Goal: Transaction & Acquisition: Book appointment/travel/reservation

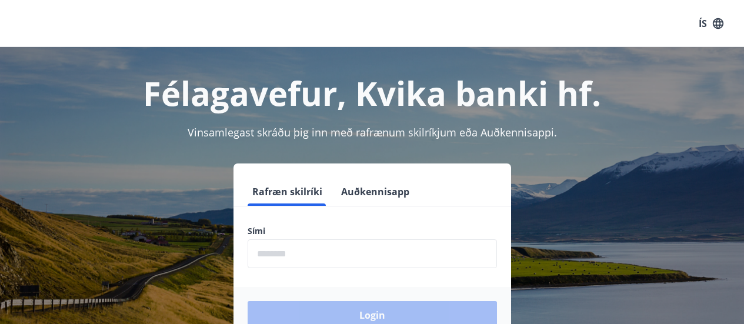
click at [313, 246] on input "phone" at bounding box center [372, 253] width 249 height 29
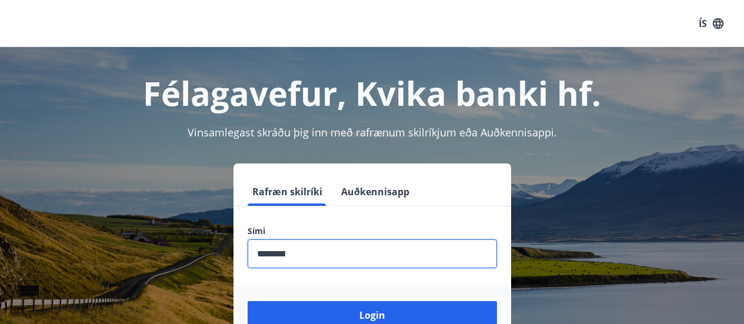
type input "********"
click at [248, 301] on button "Login" at bounding box center [372, 315] width 249 height 28
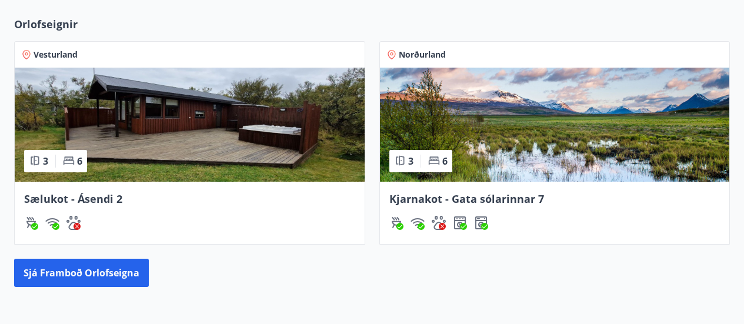
scroll to position [441, 0]
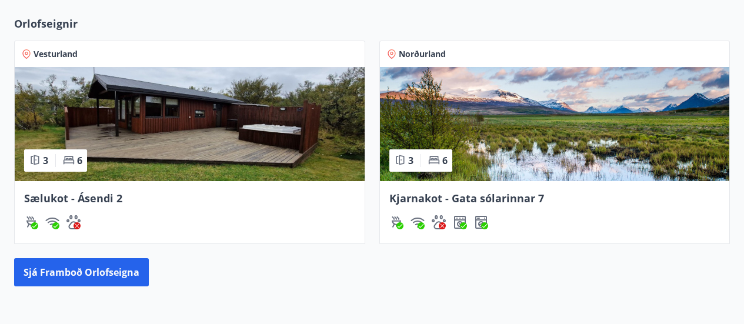
click at [514, 161] on img at bounding box center [555, 124] width 350 height 114
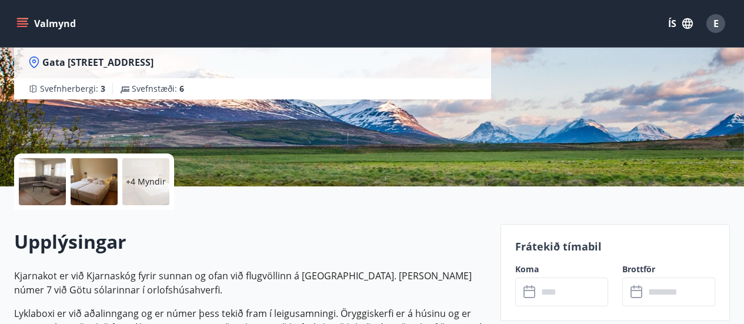
scroll to position [326, 0]
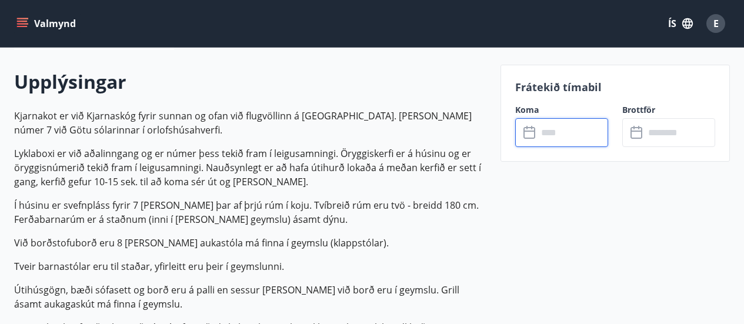
click at [542, 139] on input "text" at bounding box center [573, 132] width 71 height 29
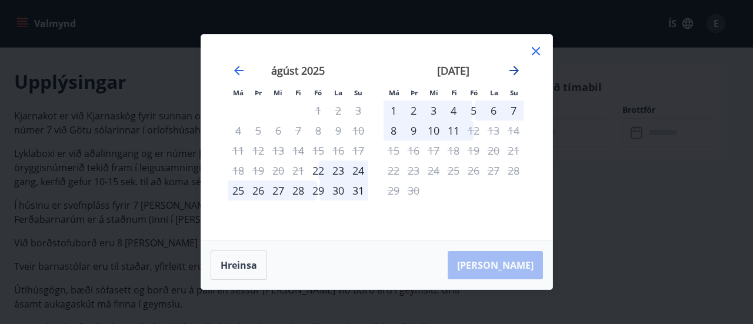
click at [515, 71] on icon "Move forward to switch to the next month." at bounding box center [513, 70] width 9 height 9
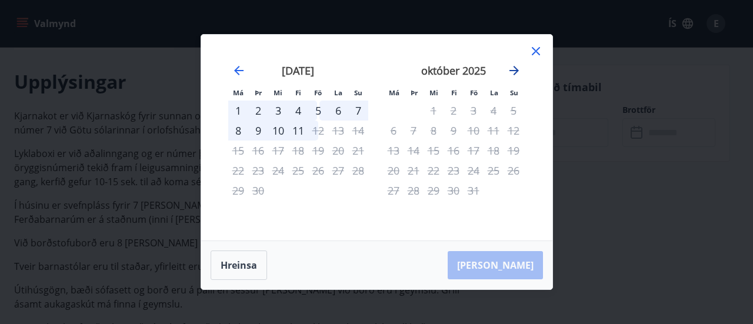
click at [515, 71] on icon "Move forward to switch to the next month." at bounding box center [513, 70] width 9 height 9
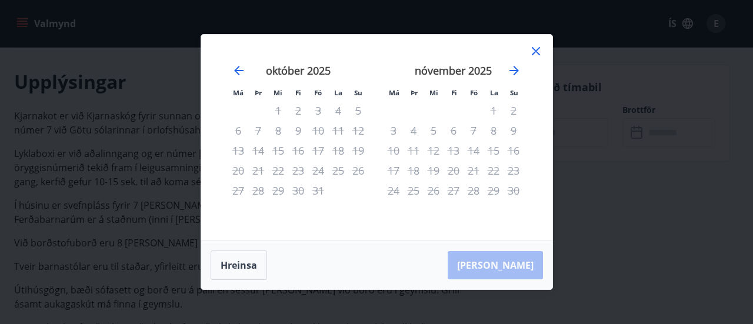
click at [538, 49] on icon at bounding box center [536, 51] width 8 height 8
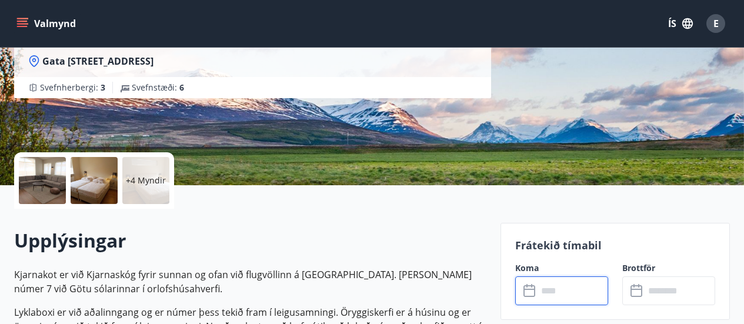
scroll to position [268, 0]
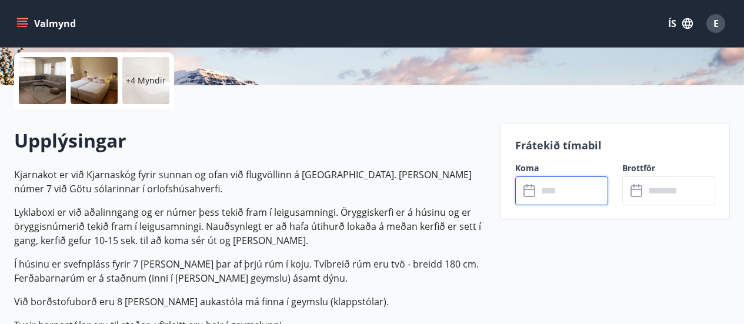
click at [554, 198] on input "text" at bounding box center [573, 190] width 71 height 29
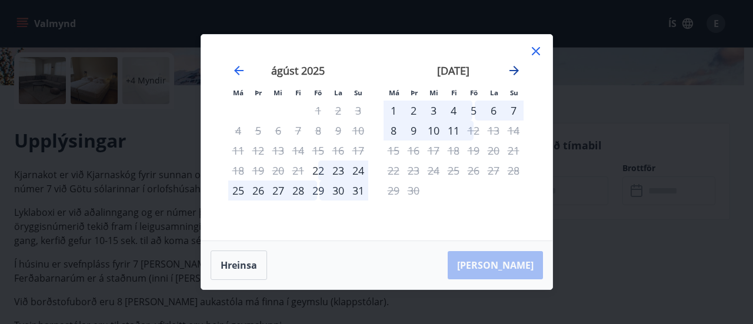
click at [513, 69] on icon "Move forward to switch to the next month." at bounding box center [514, 71] width 14 height 14
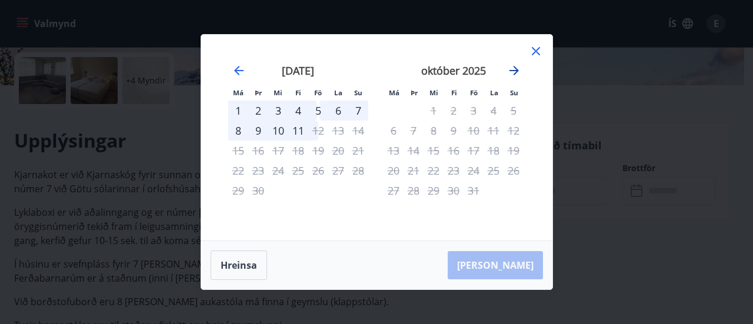
click at [513, 69] on icon "Move forward to switch to the next month." at bounding box center [514, 71] width 14 height 14
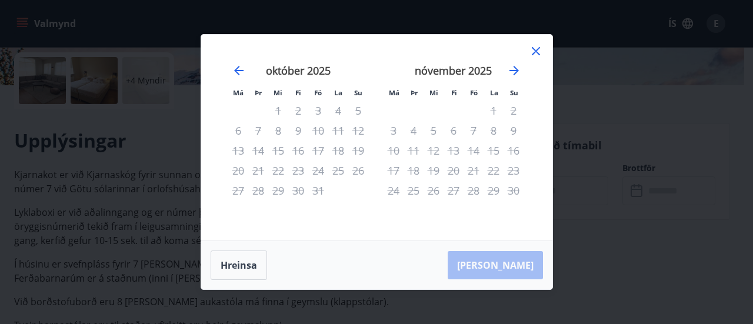
click at [535, 44] on icon at bounding box center [536, 51] width 14 height 14
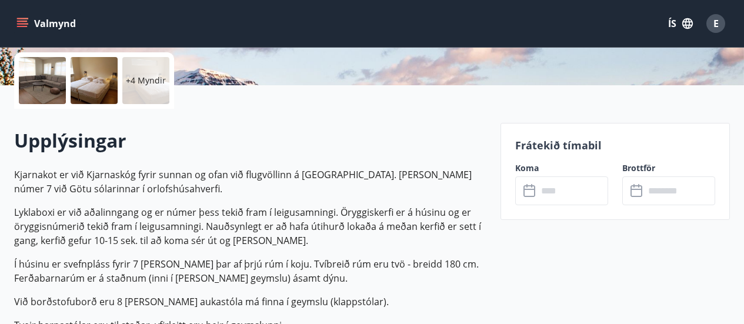
click at [326, 40] on div "Valmynd ÍS E" at bounding box center [372, 23] width 744 height 47
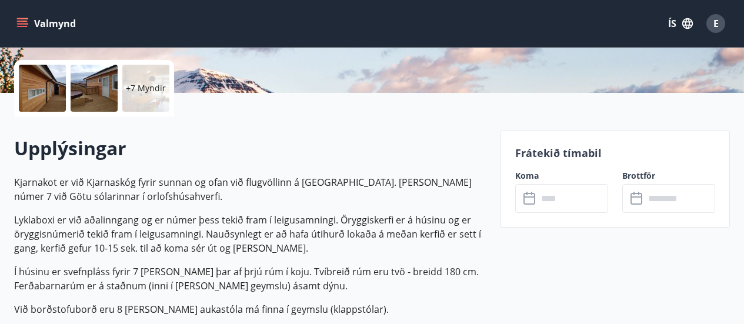
scroll to position [261, 0]
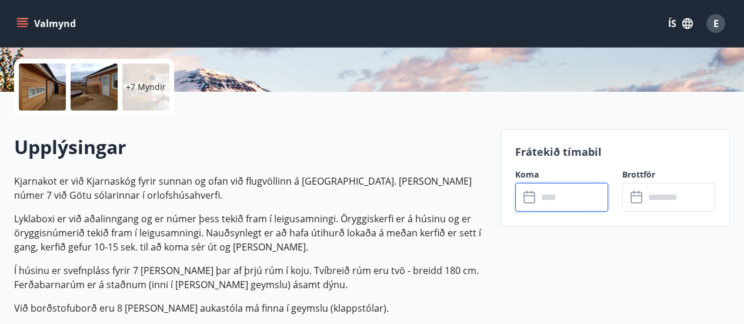
click at [578, 195] on input "text" at bounding box center [573, 197] width 71 height 29
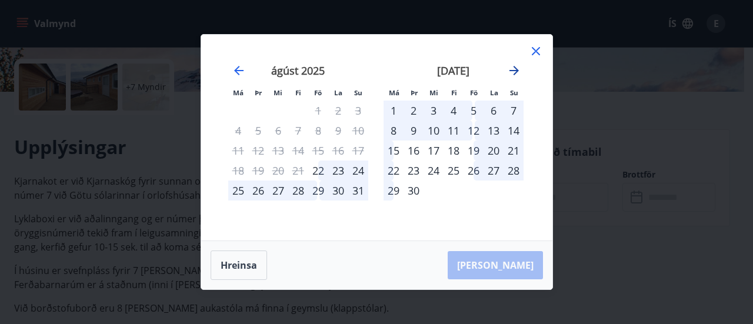
click at [513, 74] on icon "Move forward to switch to the next month." at bounding box center [514, 71] width 14 height 14
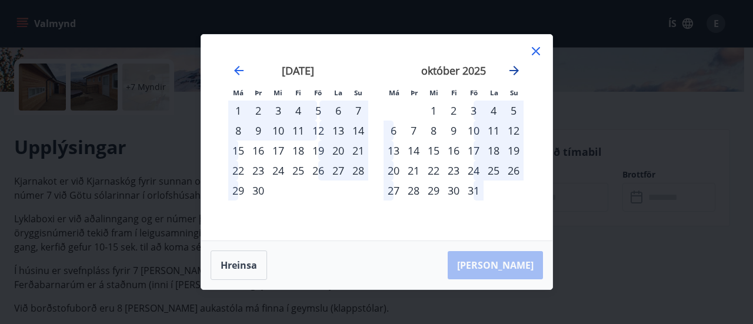
click at [513, 74] on icon "Move forward to switch to the next month." at bounding box center [514, 71] width 14 height 14
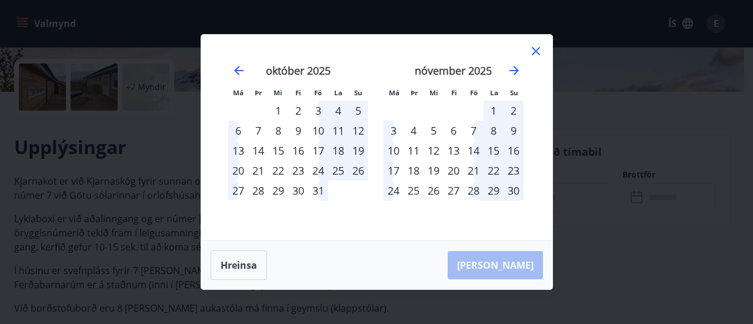
click at [474, 156] on div "14" at bounding box center [474, 151] width 20 height 20
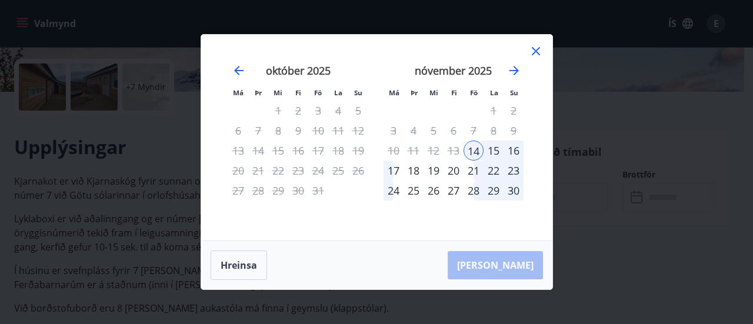
click at [518, 149] on div "16" at bounding box center [514, 151] width 20 height 20
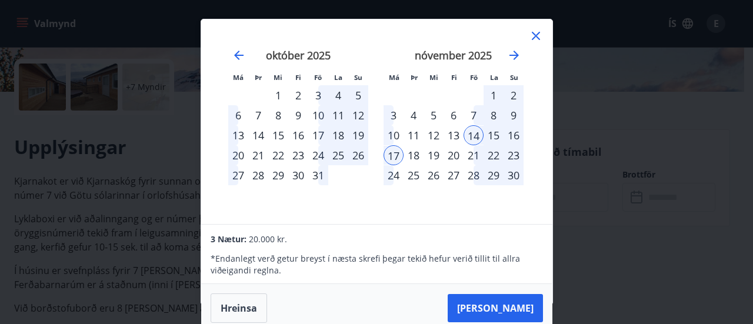
click at [478, 129] on div "14" at bounding box center [474, 135] width 20 height 20
click at [517, 133] on div "16" at bounding box center [514, 135] width 20 height 20
click at [508, 301] on button "[PERSON_NAME]" at bounding box center [495, 308] width 95 height 28
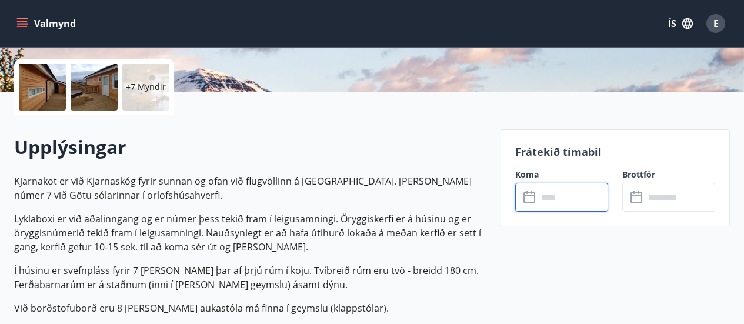
type input "******"
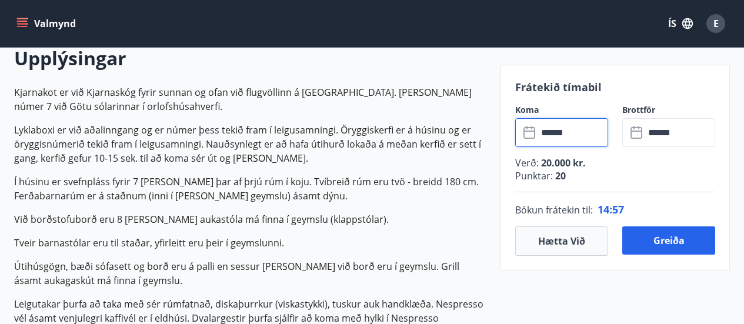
scroll to position [351, 0]
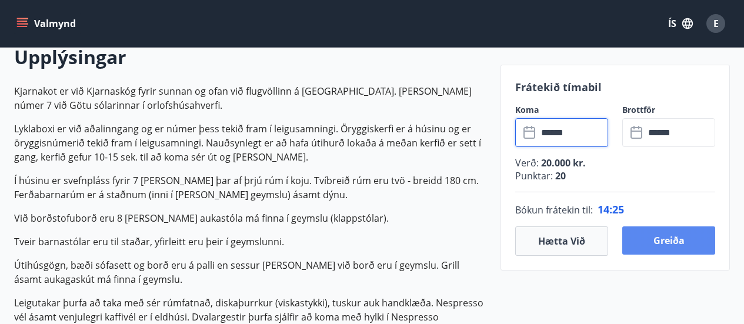
click at [658, 238] on button "Greiða" at bounding box center [668, 240] width 93 height 28
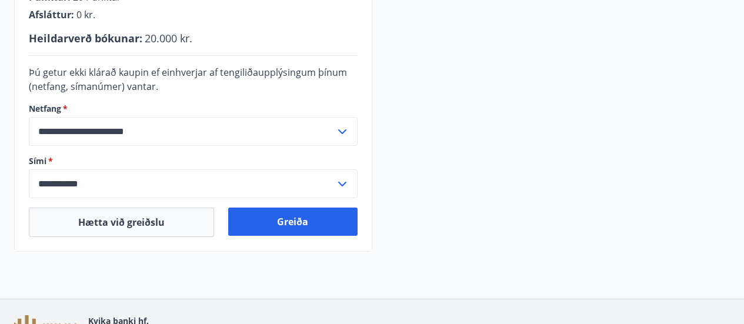
scroll to position [369, 0]
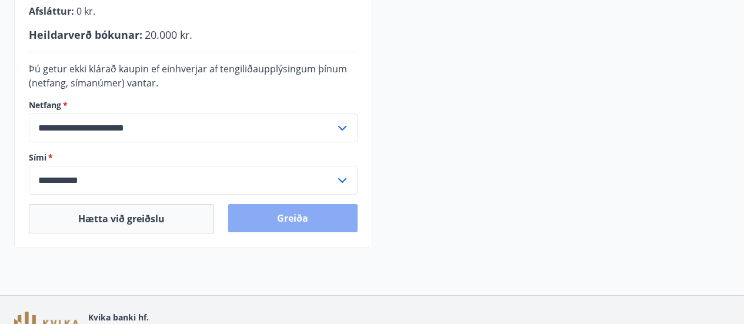
click at [254, 215] on button "Greiða" at bounding box center [292, 218] width 129 height 28
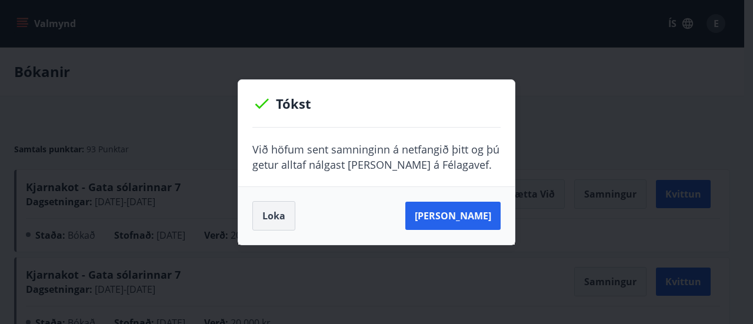
click at [262, 215] on button "Loka" at bounding box center [273, 215] width 43 height 29
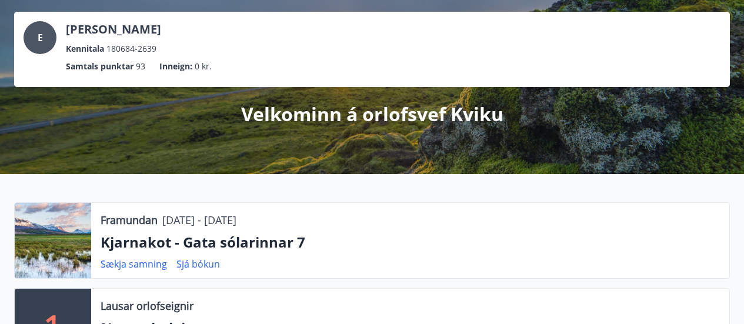
scroll to position [170, 0]
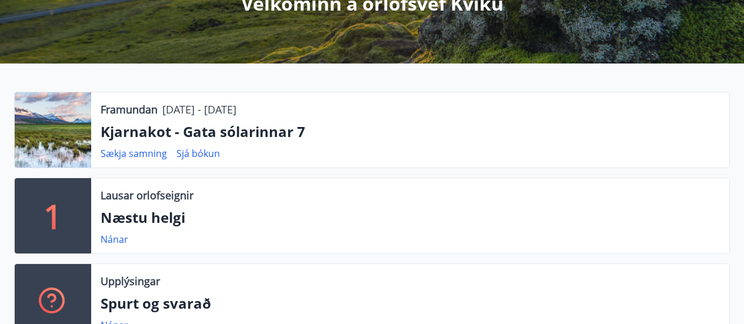
click at [274, 135] on p "Kjarnakot - Gata sólarinnar 7" at bounding box center [410, 132] width 619 height 20
click at [213, 152] on link "Sjá bókun" at bounding box center [198, 153] width 44 height 13
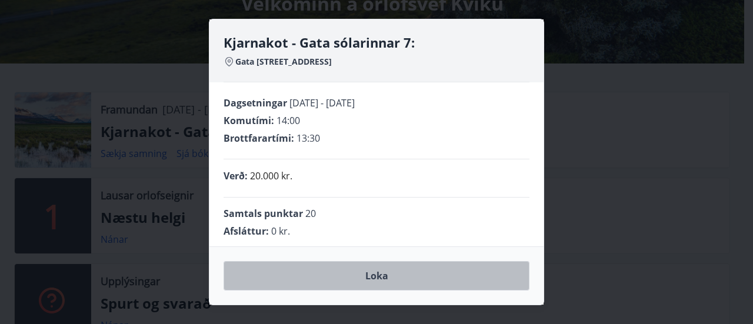
click at [329, 275] on button "Loka" at bounding box center [377, 275] width 306 height 29
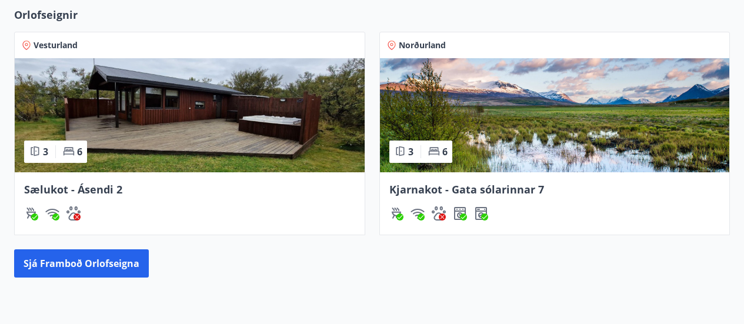
scroll to position [536, 0]
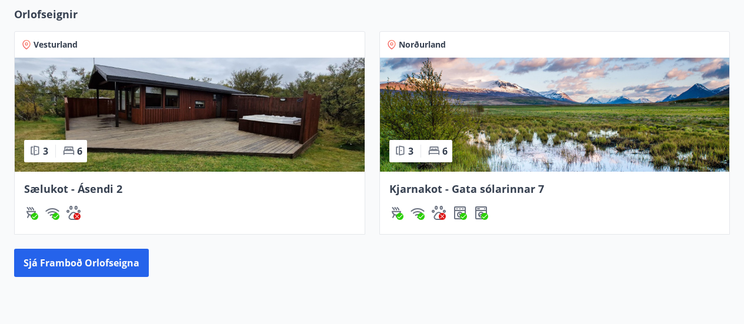
click at [514, 183] on span "Kjarnakot - Gata sólarinnar 7" at bounding box center [466, 189] width 155 height 14
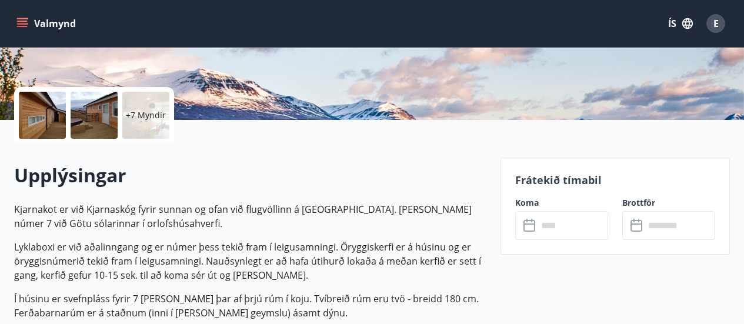
scroll to position [352, 0]
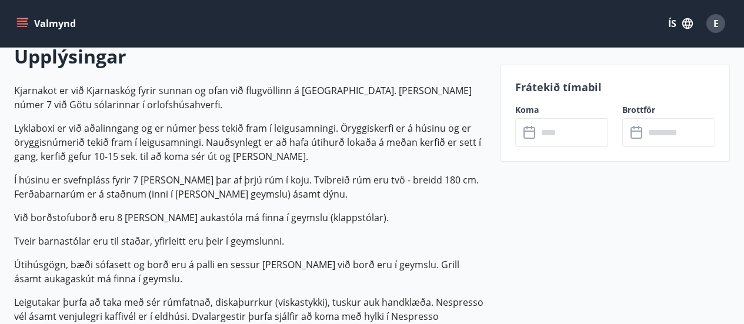
click at [592, 129] on input "text" at bounding box center [573, 132] width 71 height 29
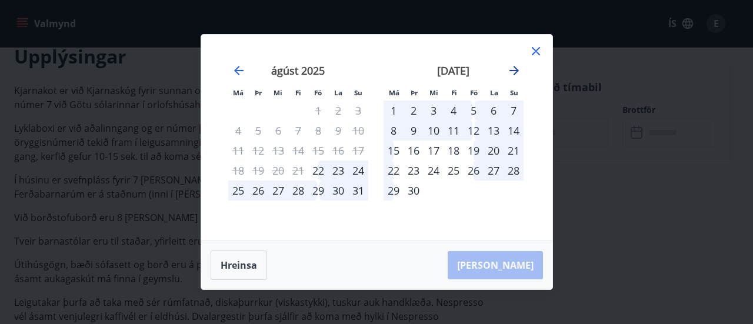
click at [515, 72] on icon "Move forward to switch to the next month." at bounding box center [514, 71] width 14 height 14
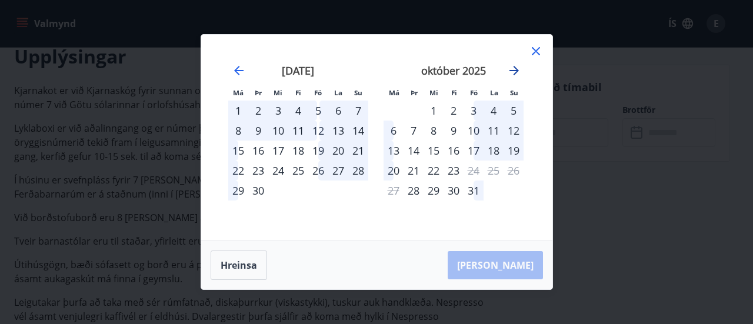
click at [515, 72] on icon "Move forward to switch to the next month." at bounding box center [514, 71] width 14 height 14
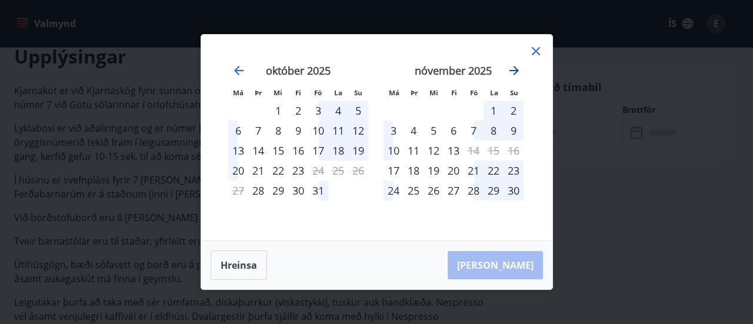
click at [515, 72] on icon "Move forward to switch to the next month." at bounding box center [514, 71] width 14 height 14
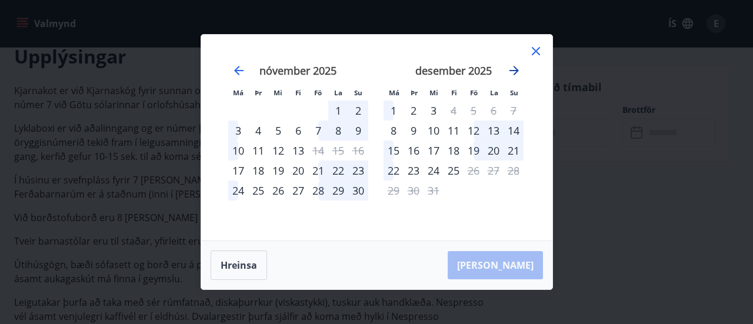
click at [515, 72] on icon "Move forward to switch to the next month." at bounding box center [514, 71] width 14 height 14
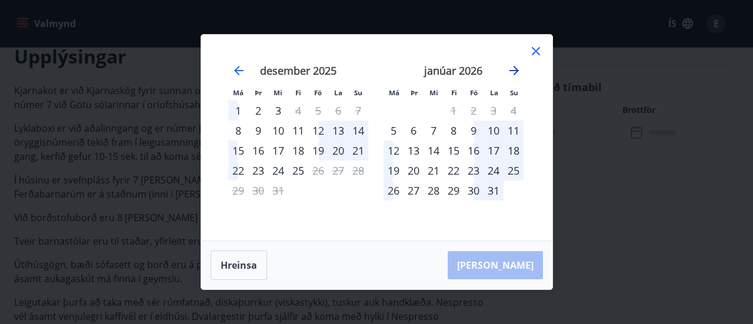
click at [509, 69] on icon "Move forward to switch to the next month." at bounding box center [514, 71] width 14 height 14
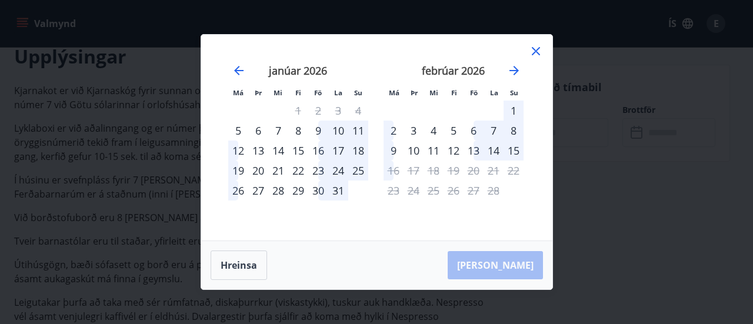
click at [536, 56] on icon at bounding box center [536, 51] width 14 height 14
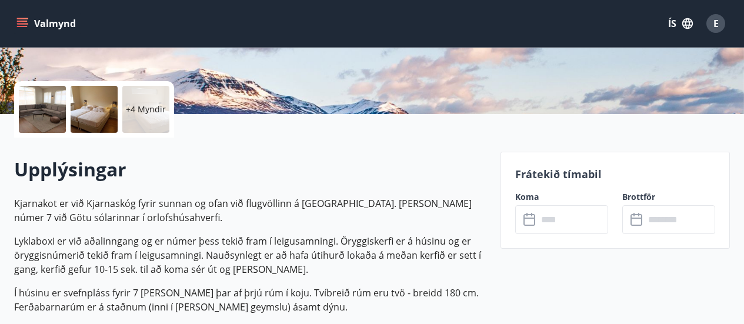
scroll to position [284, 0]
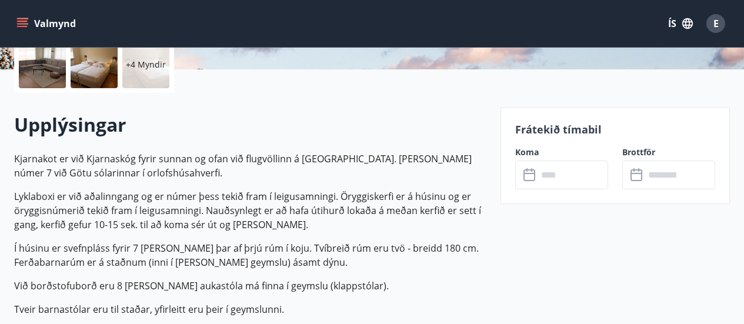
click at [551, 175] on input "text" at bounding box center [573, 175] width 71 height 29
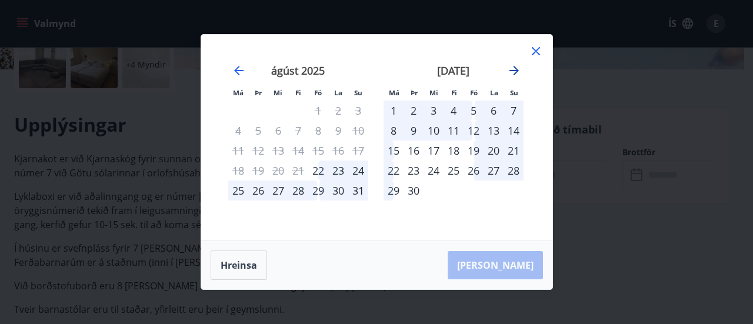
click at [514, 65] on icon "Move forward to switch to the next month." at bounding box center [514, 71] width 14 height 14
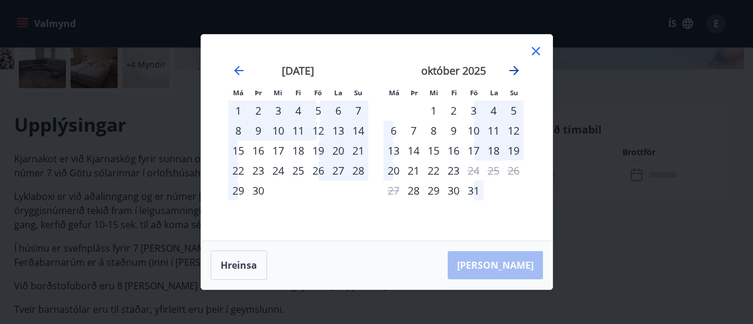
click at [514, 65] on icon "Move forward to switch to the next month." at bounding box center [514, 71] width 14 height 14
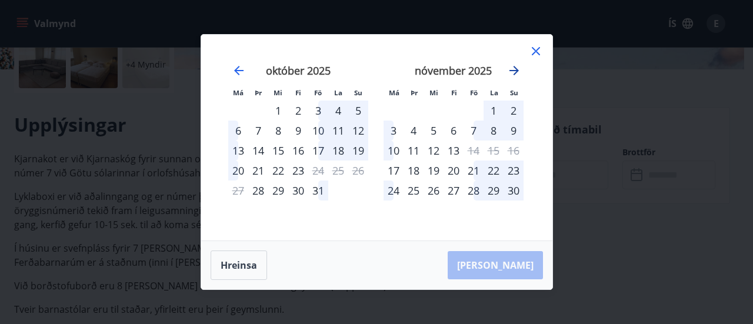
click at [514, 65] on icon "Move forward to switch to the next month." at bounding box center [514, 71] width 14 height 14
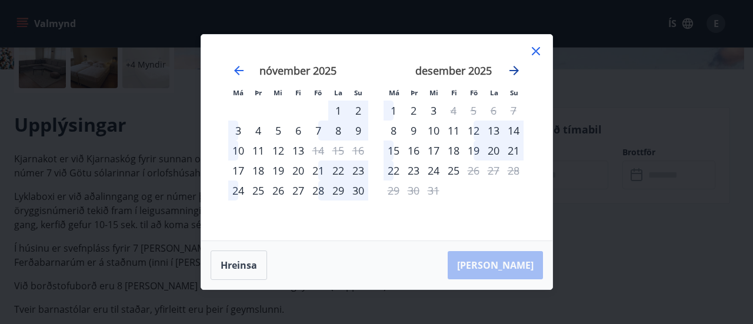
click at [514, 65] on icon "Move forward to switch to the next month." at bounding box center [514, 71] width 14 height 14
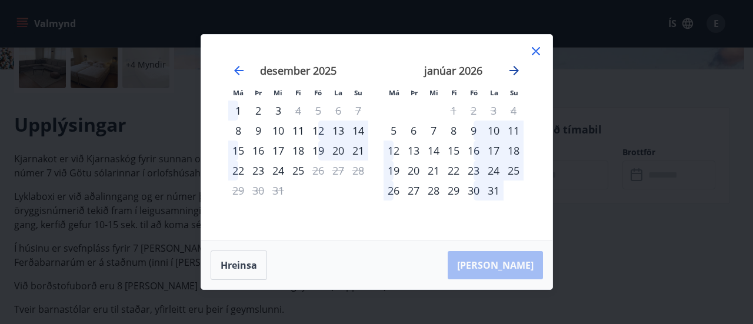
click at [514, 65] on icon "Move forward to switch to the next month." at bounding box center [514, 71] width 14 height 14
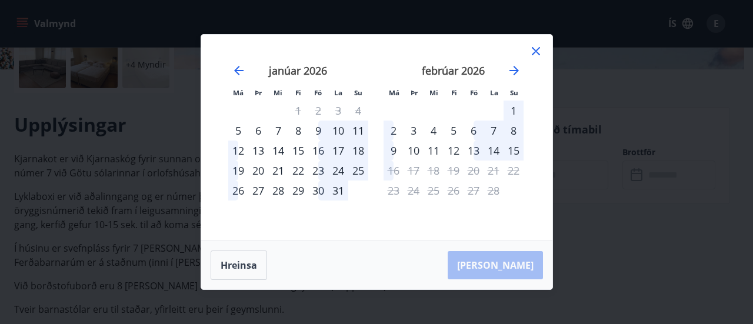
click at [538, 51] on icon at bounding box center [536, 51] width 14 height 14
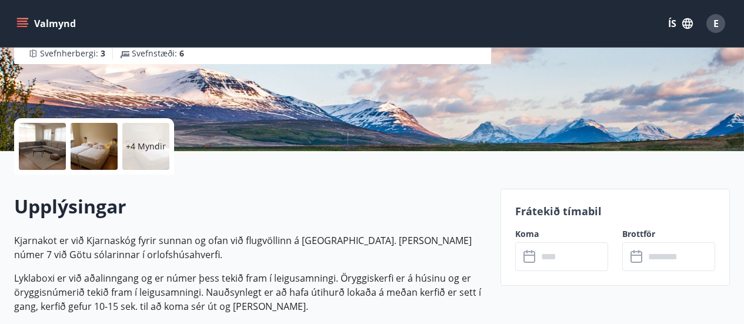
scroll to position [201, 0]
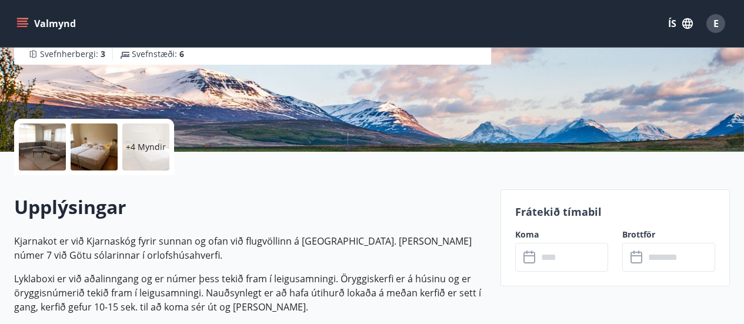
click at [566, 269] on input "text" at bounding box center [573, 257] width 71 height 29
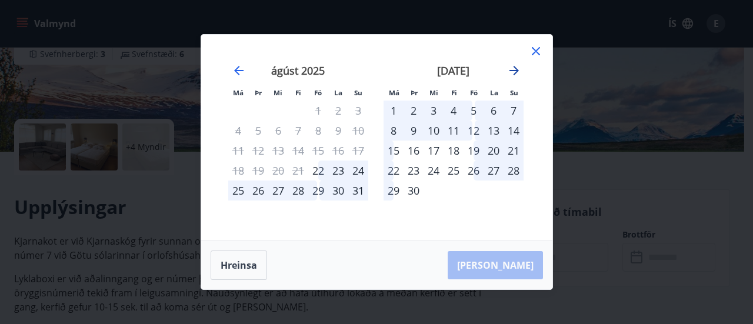
click at [515, 66] on icon "Move forward to switch to the next month." at bounding box center [514, 71] width 14 height 14
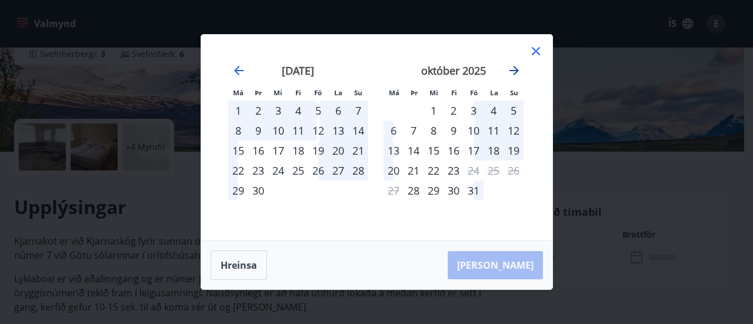
click at [515, 66] on icon "Move forward to switch to the next month." at bounding box center [514, 71] width 14 height 14
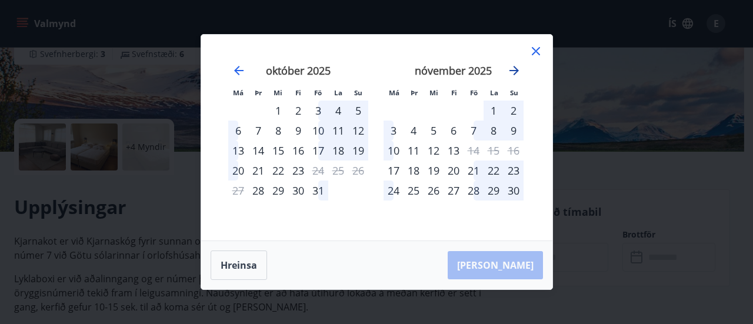
click at [515, 66] on icon "Move forward to switch to the next month." at bounding box center [514, 71] width 14 height 14
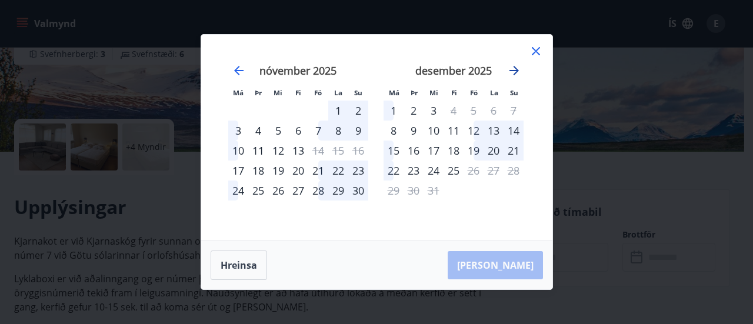
click at [515, 66] on icon "Move forward to switch to the next month." at bounding box center [514, 71] width 14 height 14
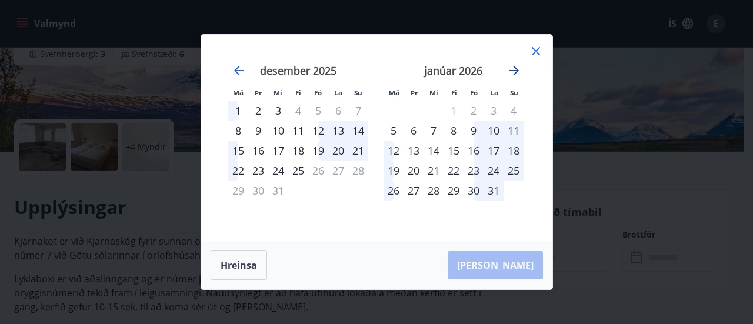
click at [515, 66] on icon "Move forward to switch to the next month." at bounding box center [514, 71] width 14 height 14
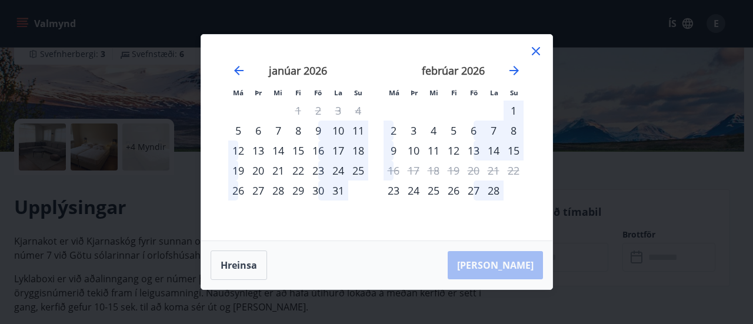
click at [431, 189] on div "25" at bounding box center [434, 191] width 20 height 20
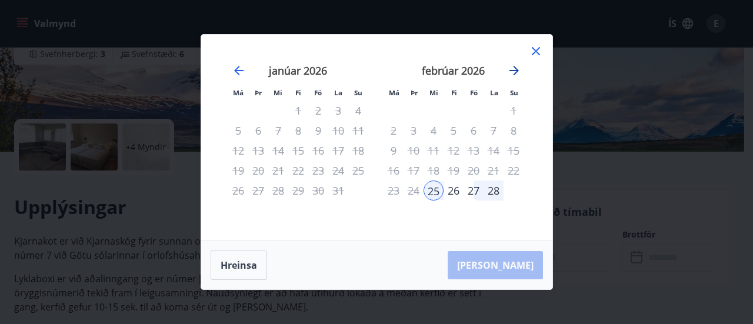
click at [512, 71] on icon "Move forward to switch to the next month." at bounding box center [514, 71] width 14 height 14
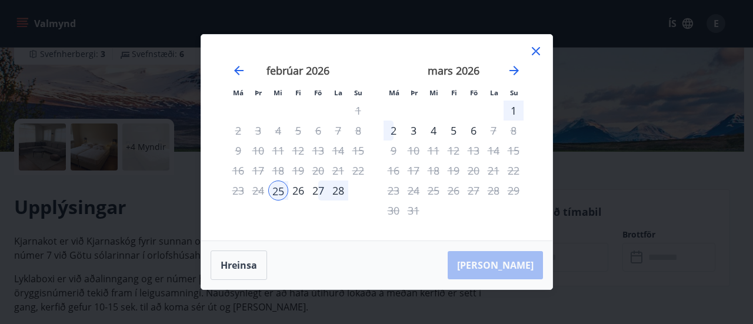
click at [510, 108] on div "1" at bounding box center [514, 111] width 20 height 20
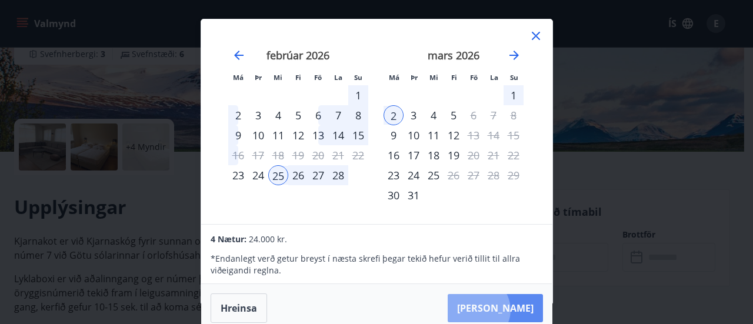
click at [514, 310] on button "[PERSON_NAME]" at bounding box center [495, 308] width 95 height 28
click at [534, 33] on icon at bounding box center [536, 36] width 14 height 14
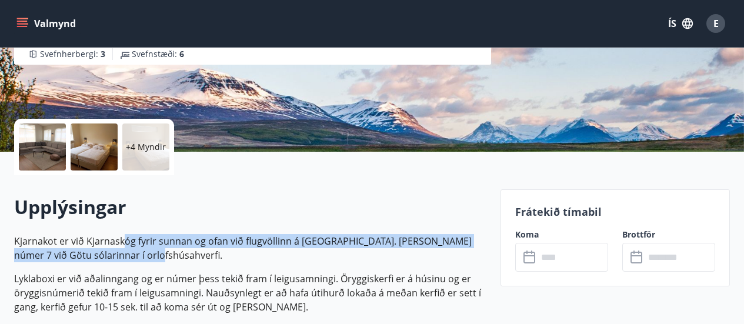
drag, startPoint x: 125, startPoint y: 239, endPoint x: 151, endPoint y: 262, distance: 35.0
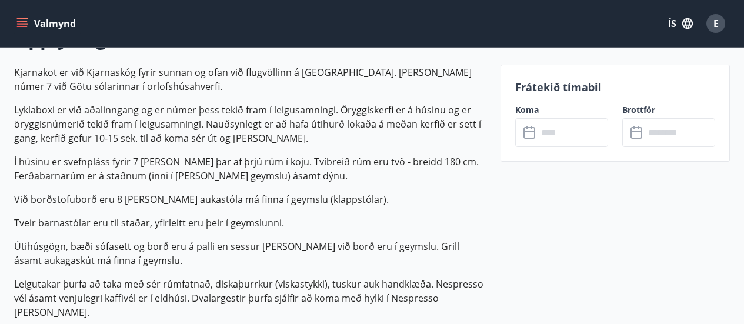
scroll to position [368, 0]
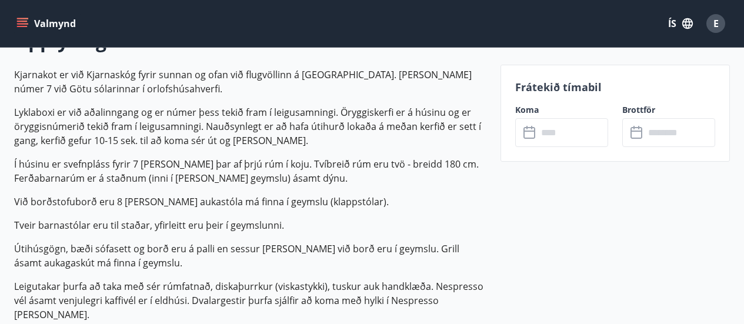
click at [570, 132] on input "text" at bounding box center [573, 132] width 71 height 29
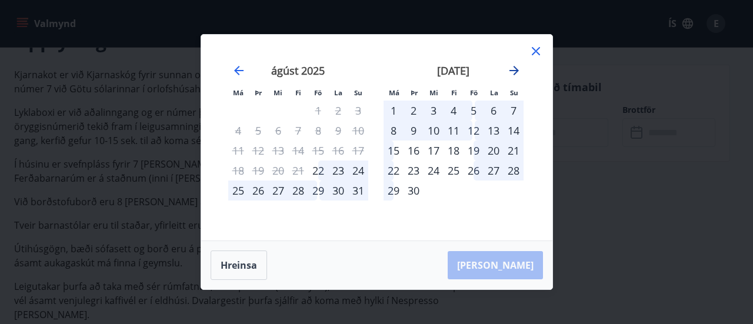
click at [516, 68] on icon "Move forward to switch to the next month." at bounding box center [513, 70] width 9 height 9
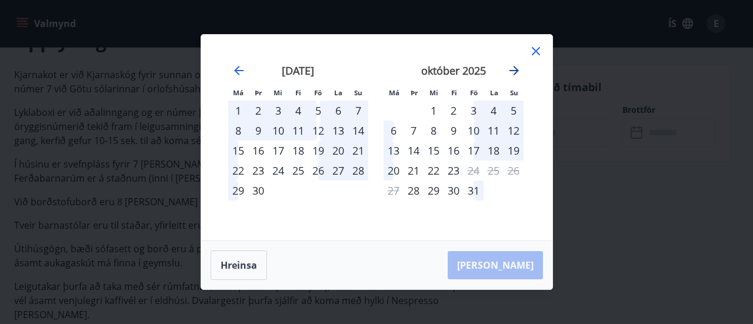
click at [516, 68] on icon "Move forward to switch to the next month." at bounding box center [513, 70] width 9 height 9
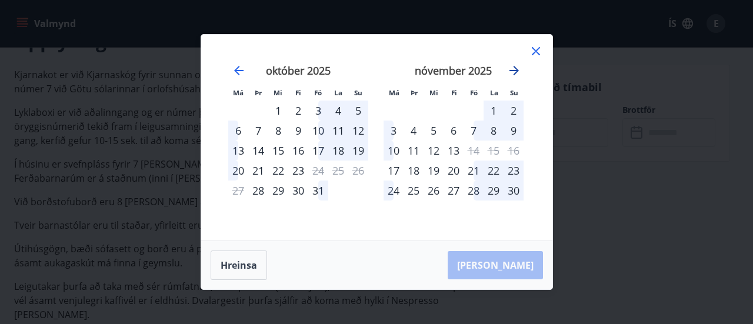
click at [516, 68] on icon "Move forward to switch to the next month." at bounding box center [513, 70] width 9 height 9
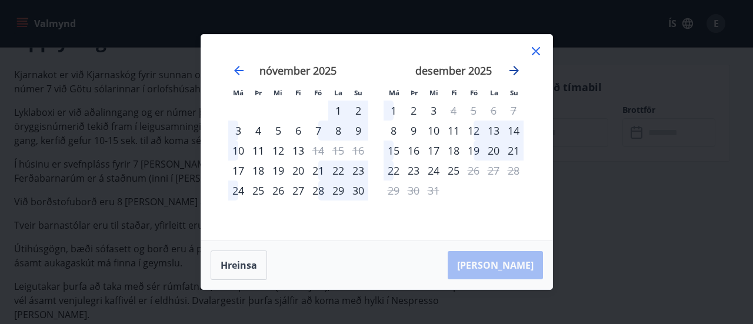
click at [516, 68] on icon "Move forward to switch to the next month." at bounding box center [513, 70] width 9 height 9
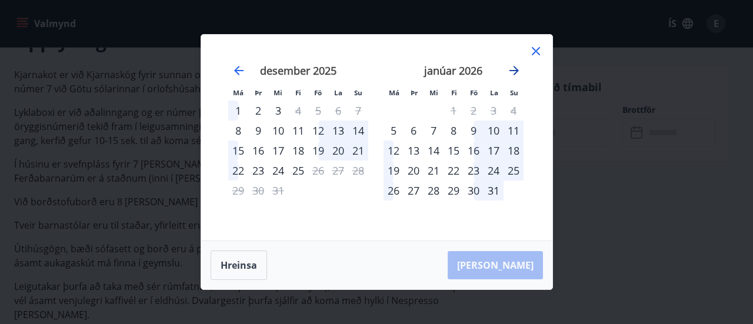
click at [514, 69] on icon "Move forward to switch to the next month." at bounding box center [514, 71] width 14 height 14
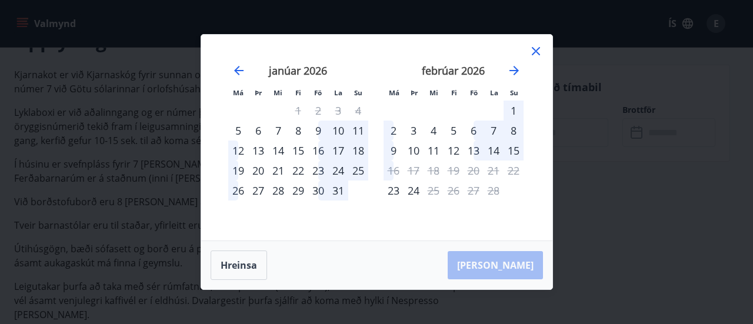
click at [533, 52] on icon at bounding box center [536, 51] width 14 height 14
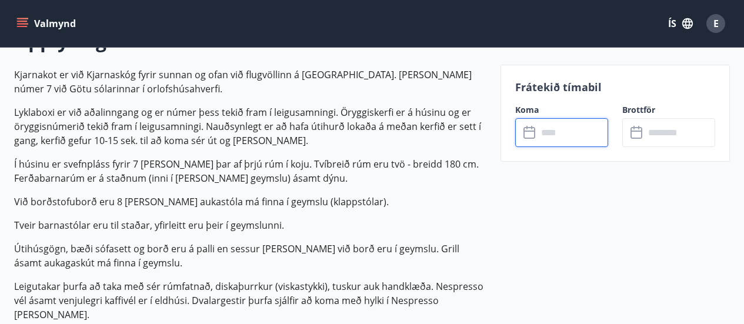
click at [409, 124] on p "Lyklaboxi er við aðalinngang og er númer þess tekið fram í leigusamningi. Örygg…" at bounding box center [250, 126] width 472 height 42
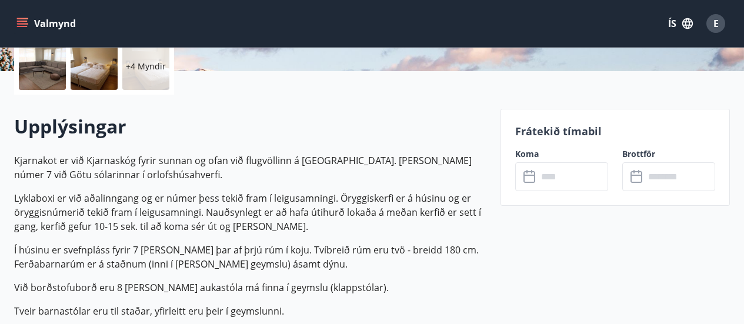
scroll to position [282, 0]
click at [555, 166] on input "text" at bounding box center [573, 176] width 71 height 29
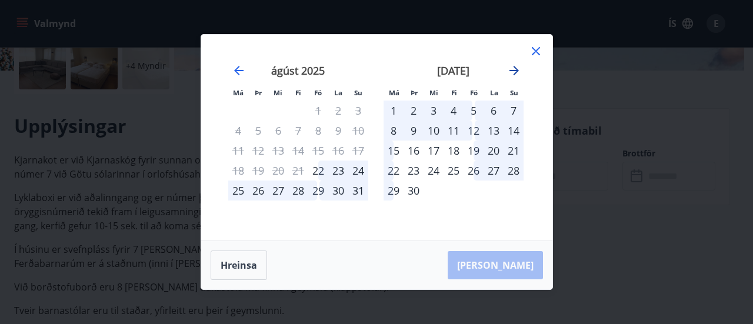
click at [509, 71] on icon "Move forward to switch to the next month." at bounding box center [514, 71] width 14 height 14
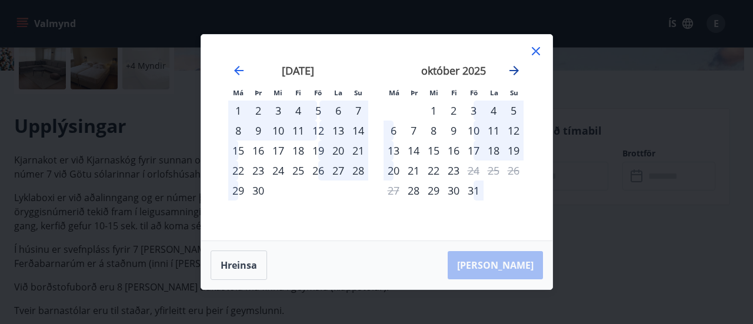
click at [509, 71] on icon "Move forward to switch to the next month." at bounding box center [514, 71] width 14 height 14
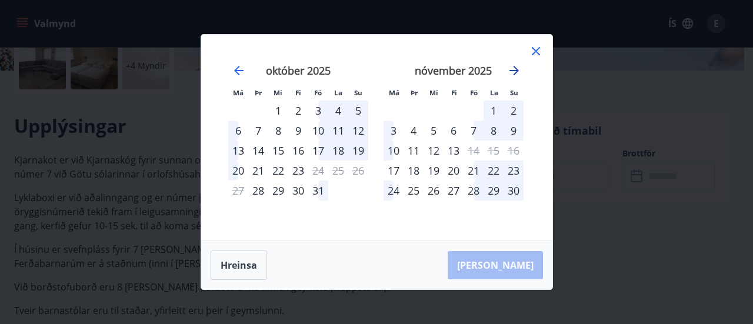
click at [509, 71] on icon "Move forward to switch to the next month." at bounding box center [514, 71] width 14 height 14
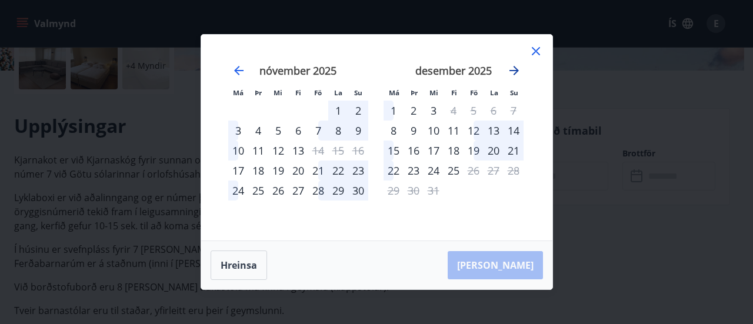
click at [509, 71] on icon "Move forward to switch to the next month." at bounding box center [514, 71] width 14 height 14
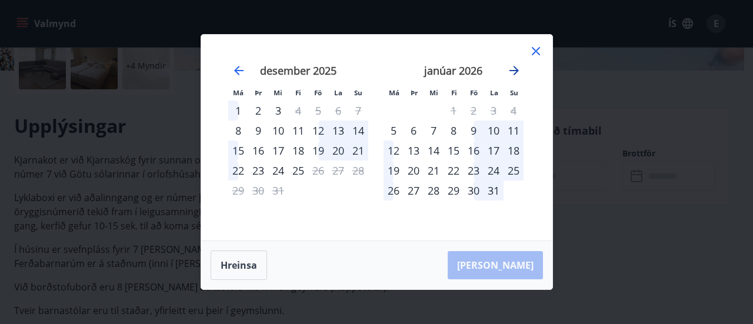
click at [509, 71] on icon "Move forward to switch to the next month." at bounding box center [514, 71] width 14 height 14
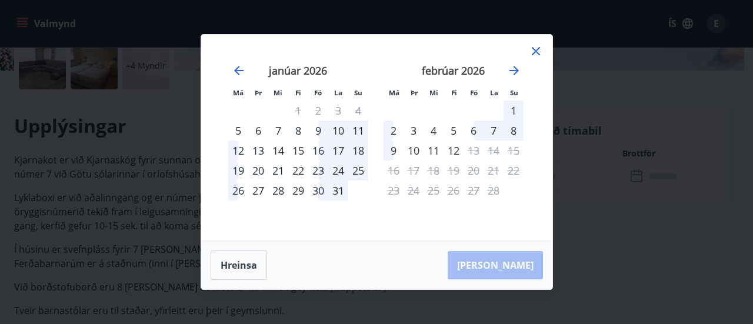
click at [538, 52] on icon at bounding box center [536, 51] width 14 height 14
